Goal: Transaction & Acquisition: Purchase product/service

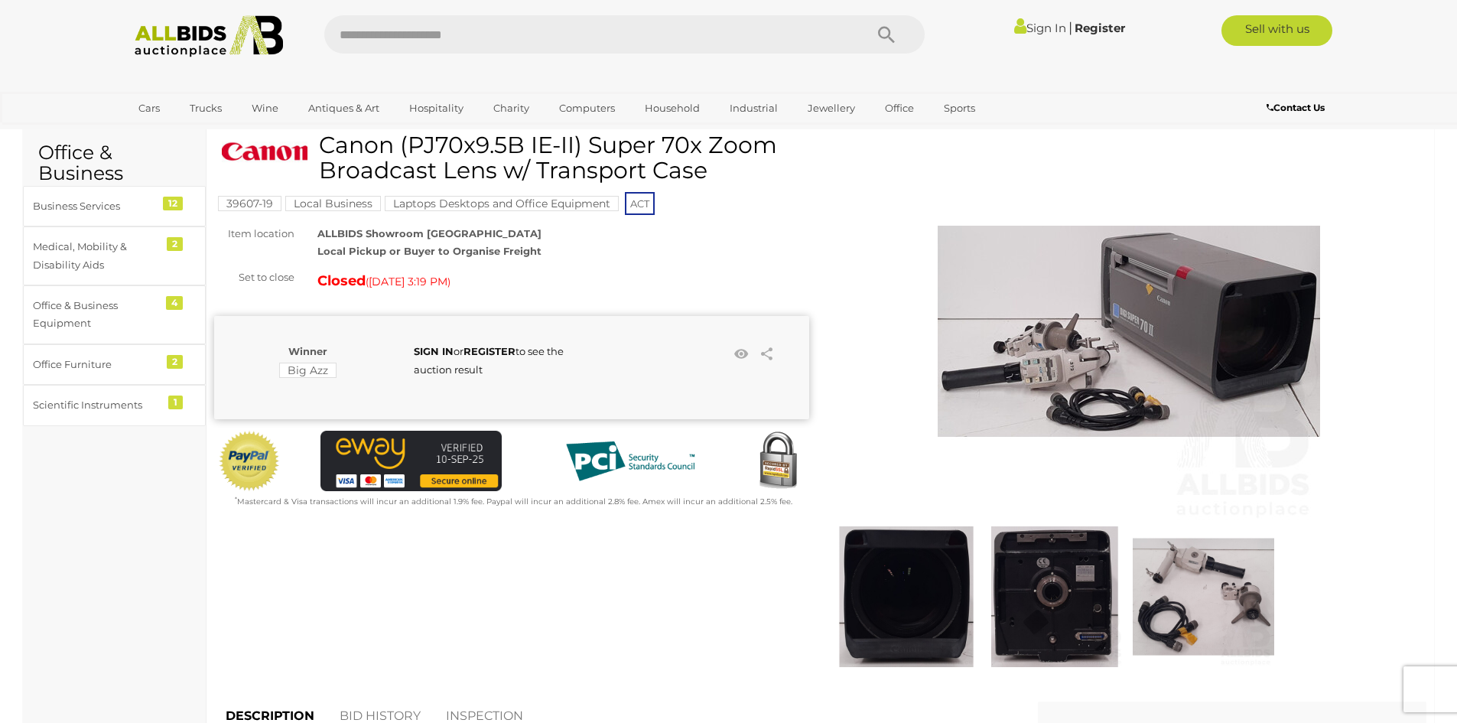
scroll to position [76, 0]
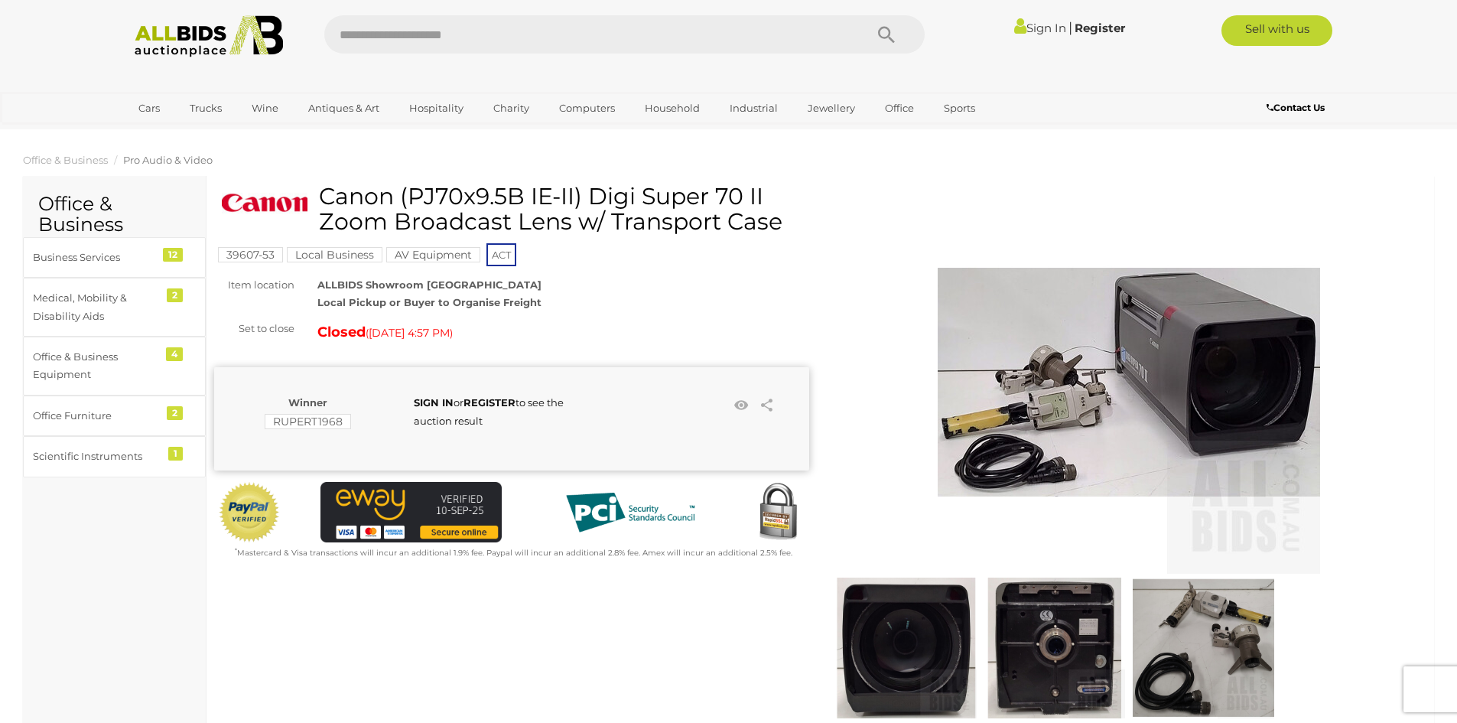
drag, startPoint x: 801, startPoint y: 433, endPoint x: 773, endPoint y: 161, distance: 273.7
click at [1139, 437] on img at bounding box center [1129, 382] width 382 height 382
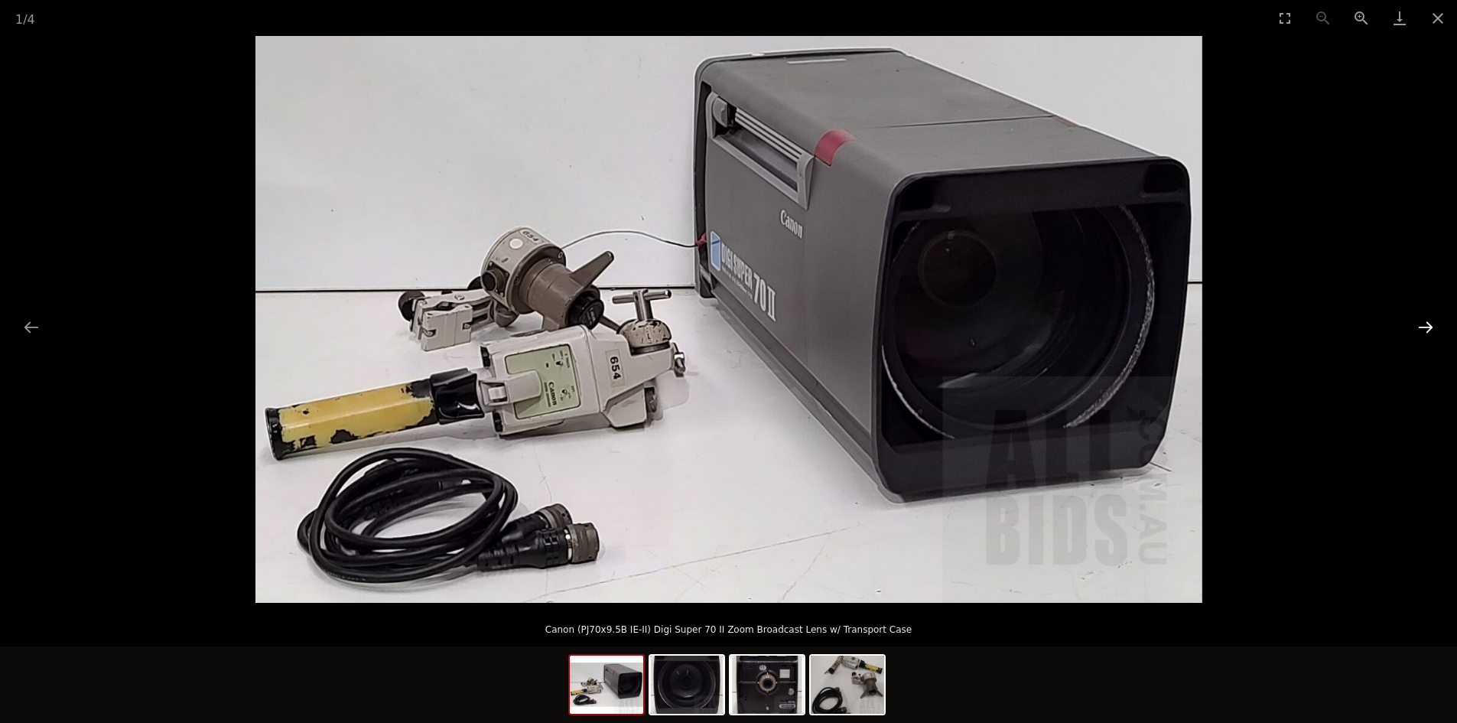
click at [1429, 320] on button "Next slide" at bounding box center [1425, 327] width 32 height 30
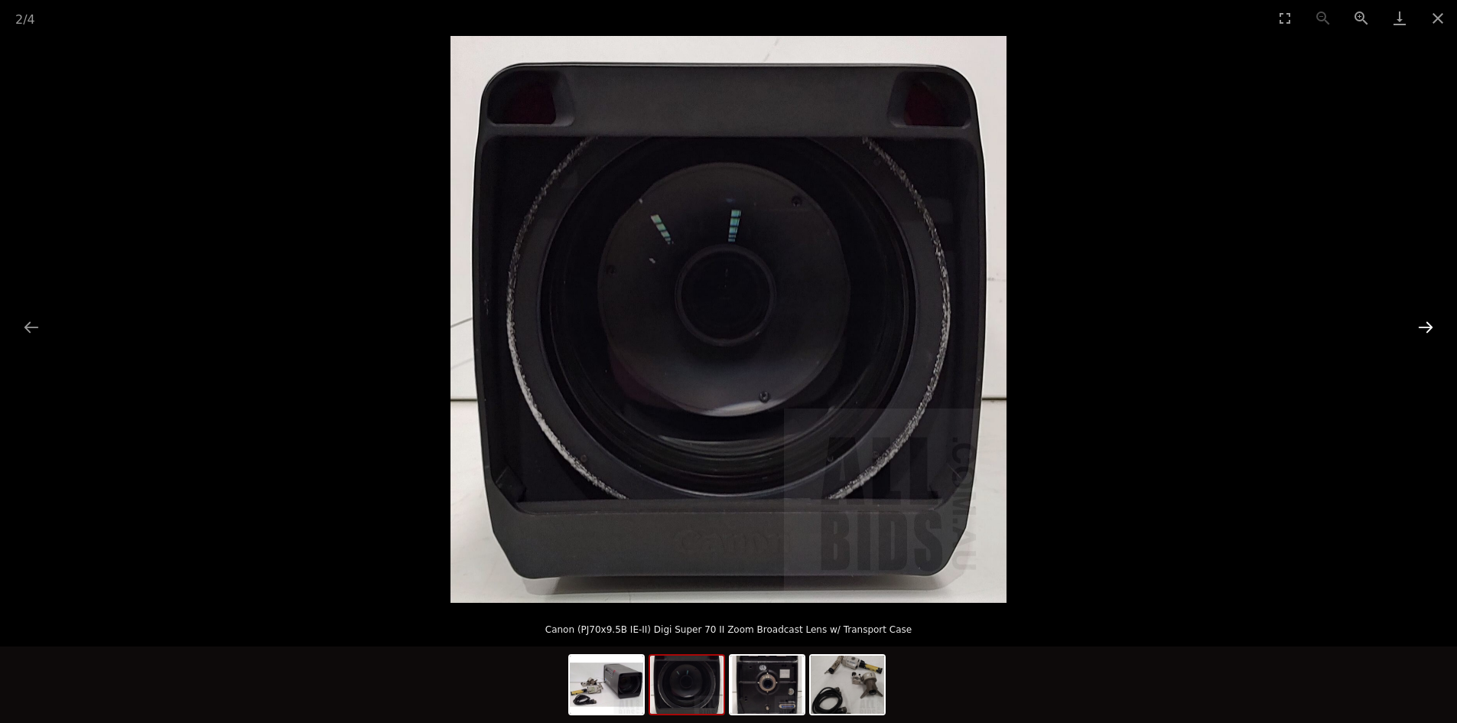
click at [1429, 320] on button "Next slide" at bounding box center [1425, 327] width 32 height 30
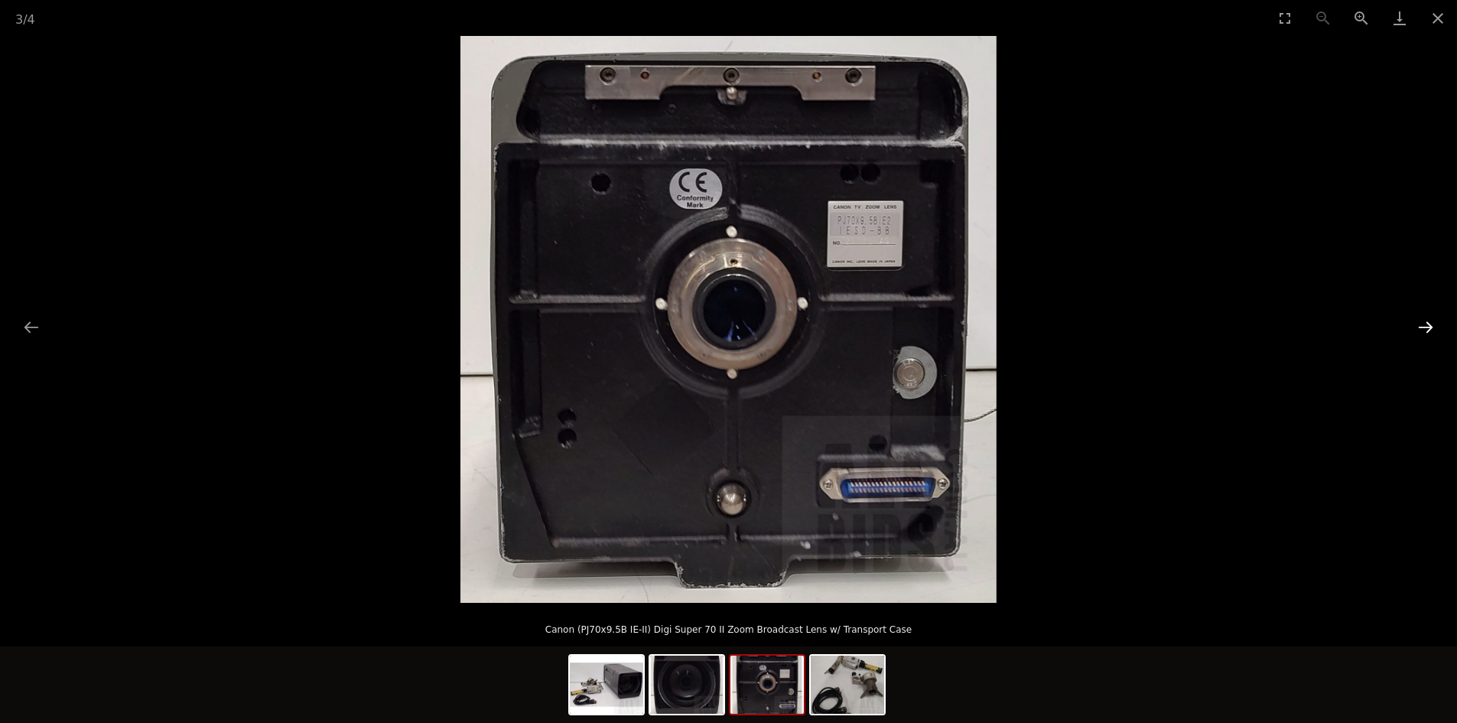
click at [1429, 320] on button "Next slide" at bounding box center [1425, 327] width 32 height 30
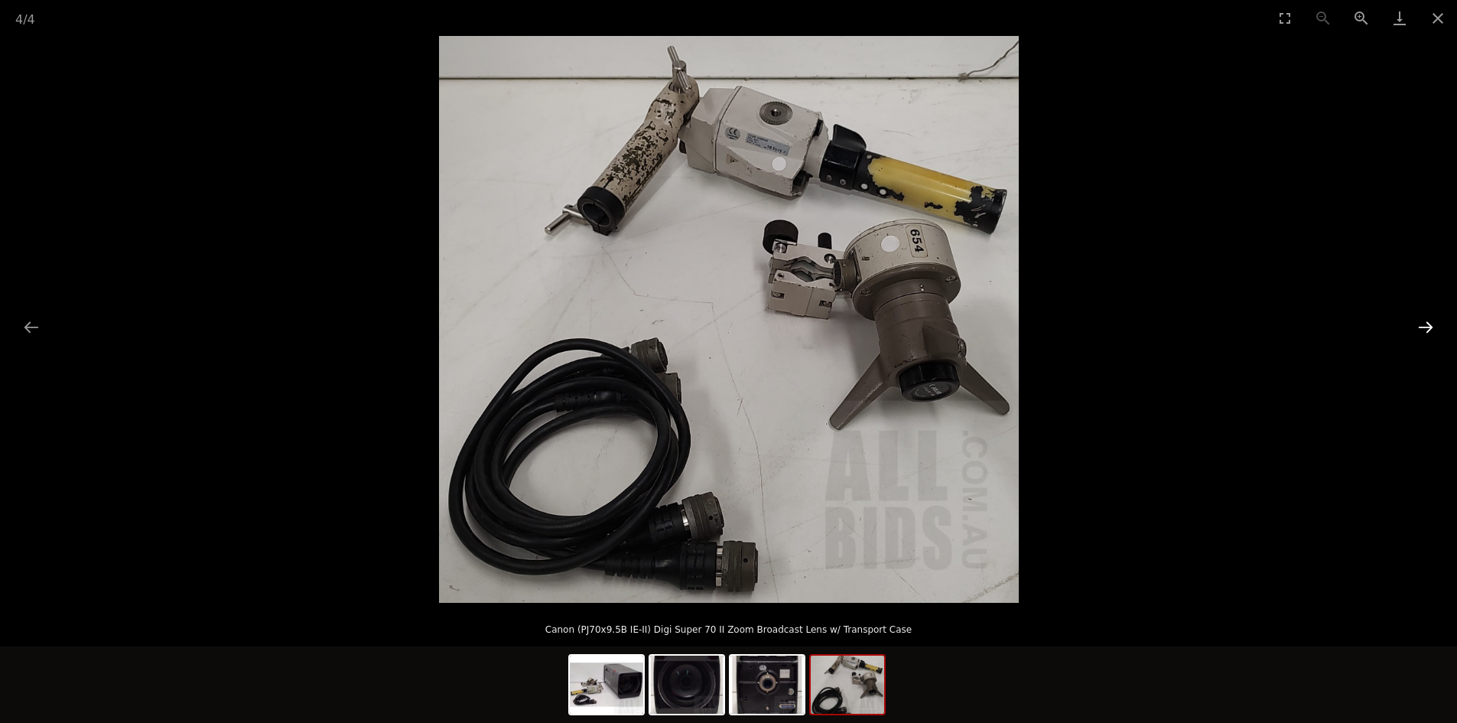
click at [1429, 320] on button "Next slide" at bounding box center [1425, 327] width 32 height 30
